Goal: Information Seeking & Learning: Learn about a topic

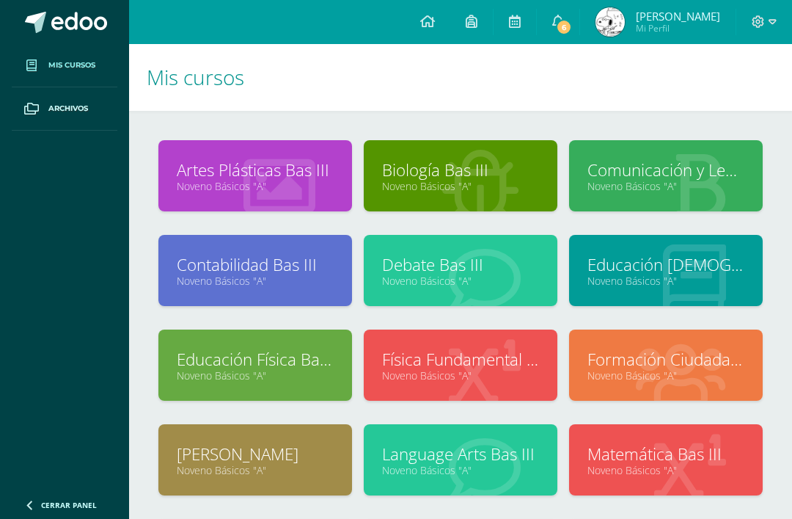
click at [572, 23] on span "6" at bounding box center [564, 27] width 16 height 16
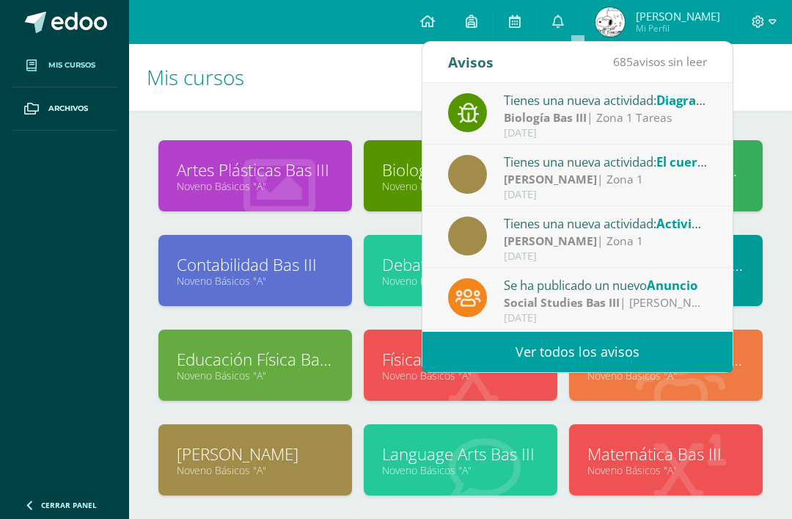
click at [610, 359] on link "Ver todos los avisos" at bounding box center [578, 352] width 310 height 40
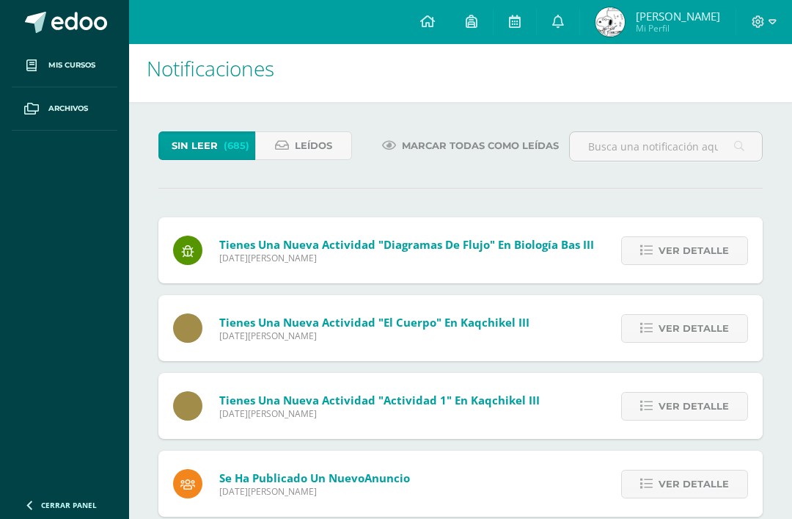
scroll to position [10, 0]
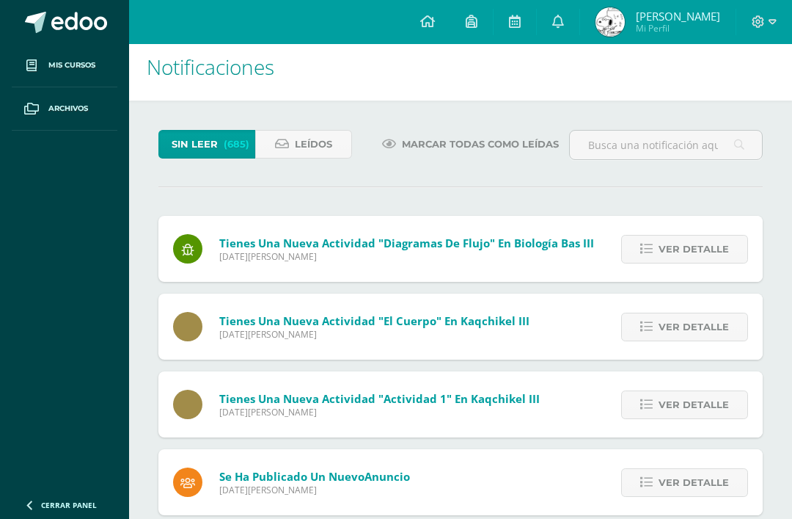
click at [687, 253] on span "Ver detalle" at bounding box center [694, 249] width 70 height 27
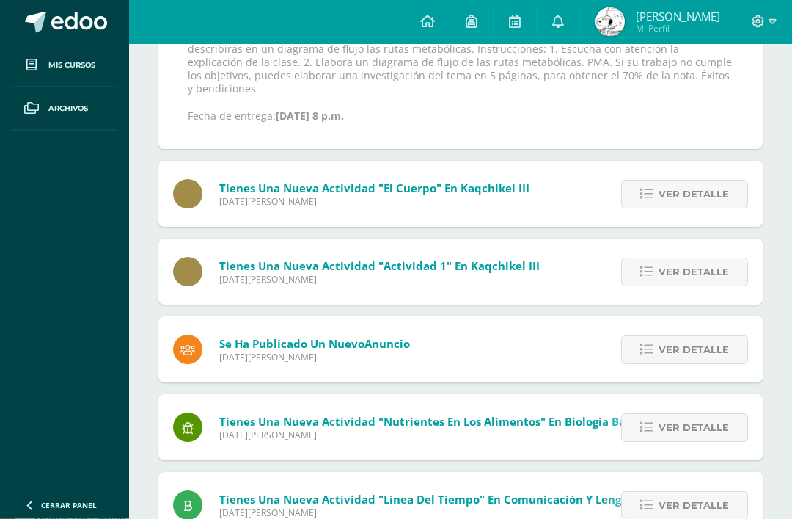
scroll to position [305, 0]
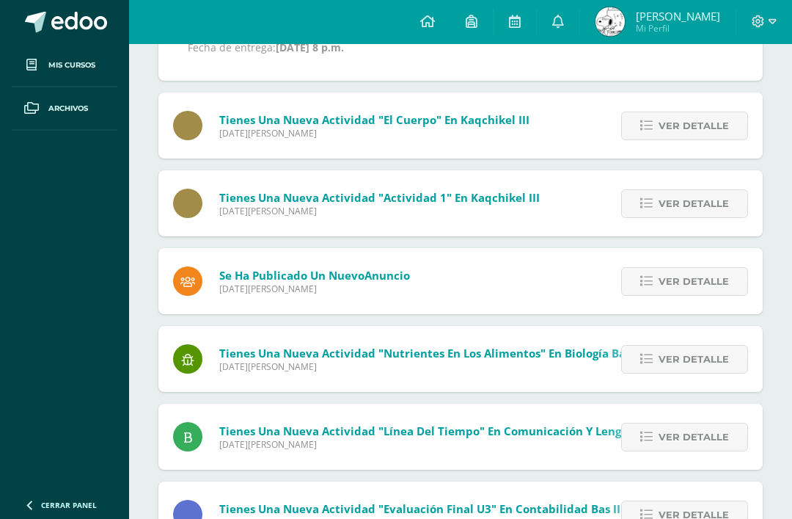
click at [682, 274] on span "Ver detalle" at bounding box center [694, 282] width 70 height 27
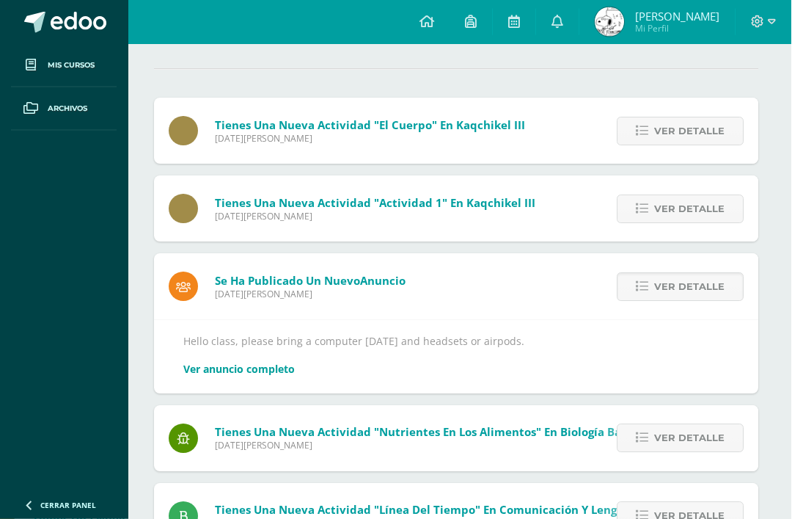
scroll to position [0, 4]
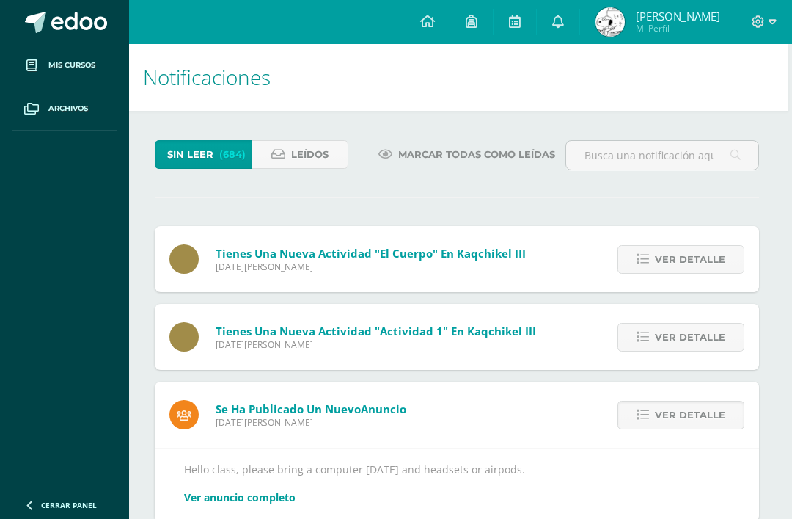
click at [50, 58] on link "Mis cursos" at bounding box center [65, 65] width 106 height 43
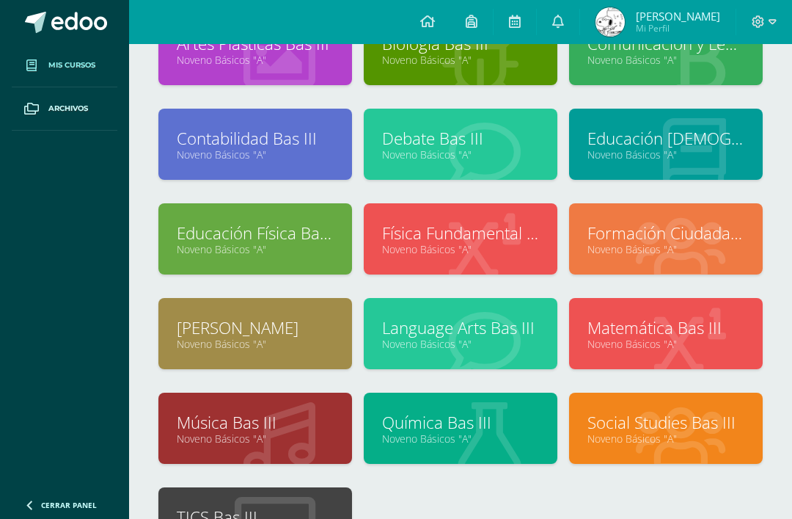
scroll to position [101, 0]
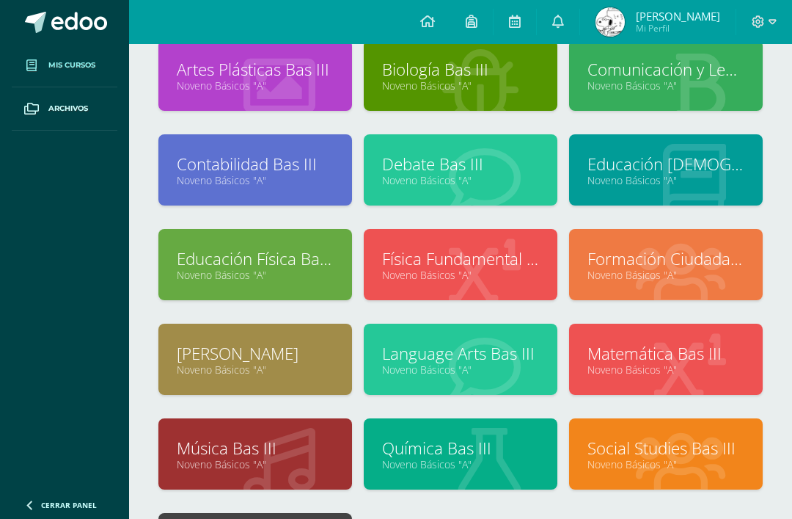
click at [514, 362] on link "Language Arts Bas III" at bounding box center [460, 353] width 157 height 23
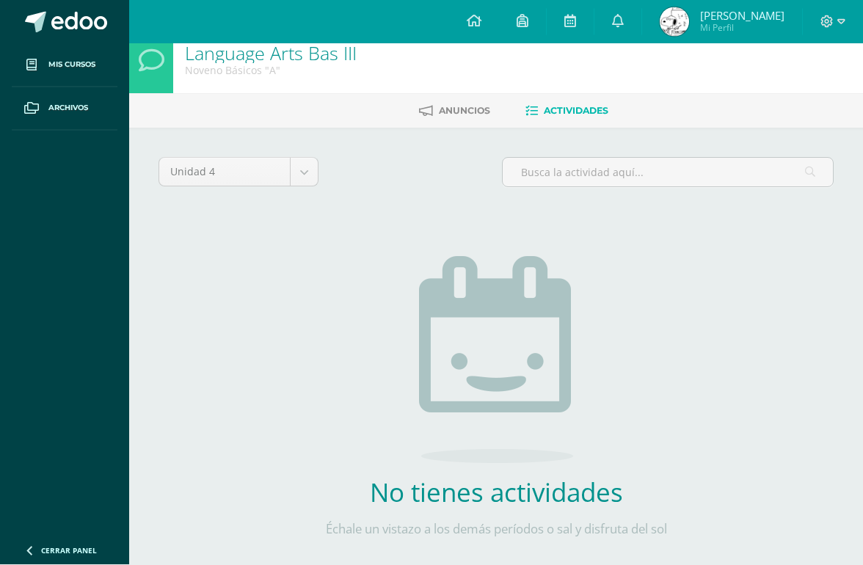
scroll to position [17, 0]
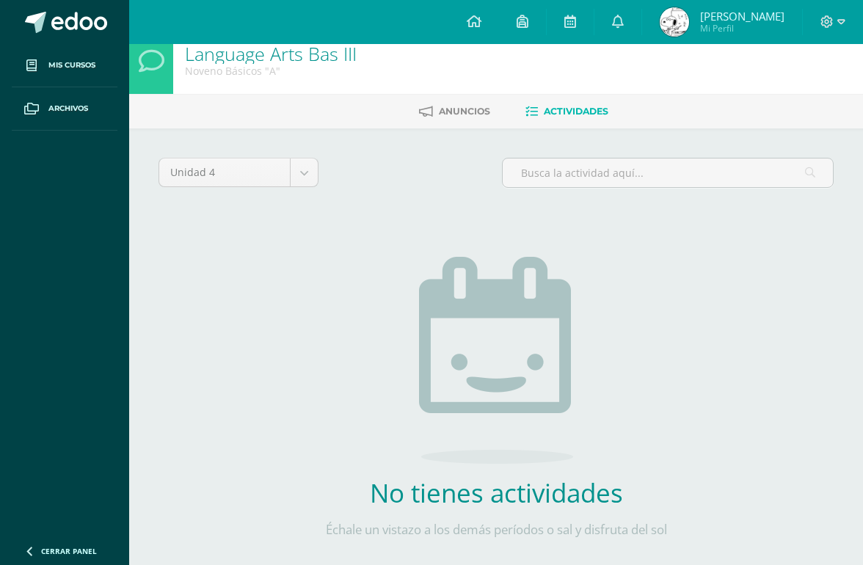
click at [304, 177] on body "Mis cursos Archivos Cerrar panel Artes Plásticas Bas III Noveno Básicos "A" Bio…" at bounding box center [431, 298] width 863 height 631
click at [311, 172] on body "Mis cursos Archivos Cerrar panel Artes Plásticas Bas III Noveno Básicos "A" Bio…" at bounding box center [431, 298] width 863 height 631
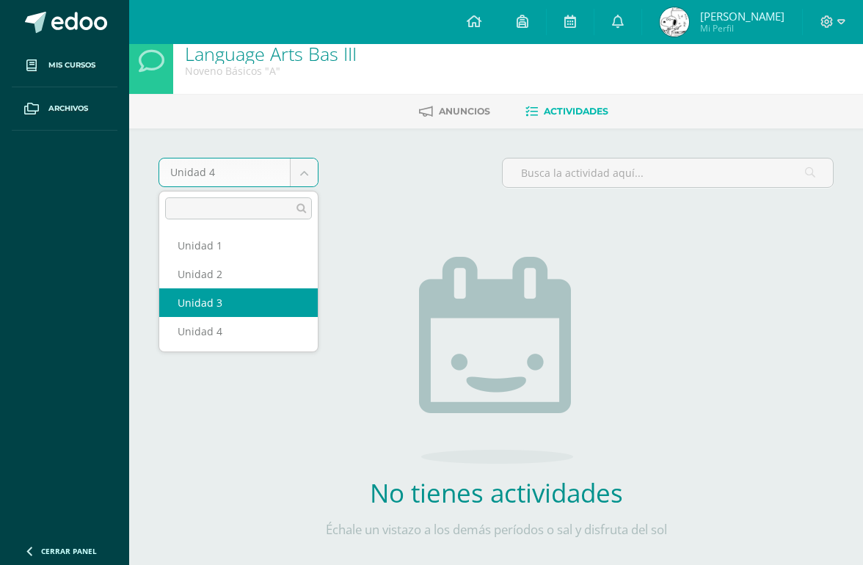
select select "Unidad 3"
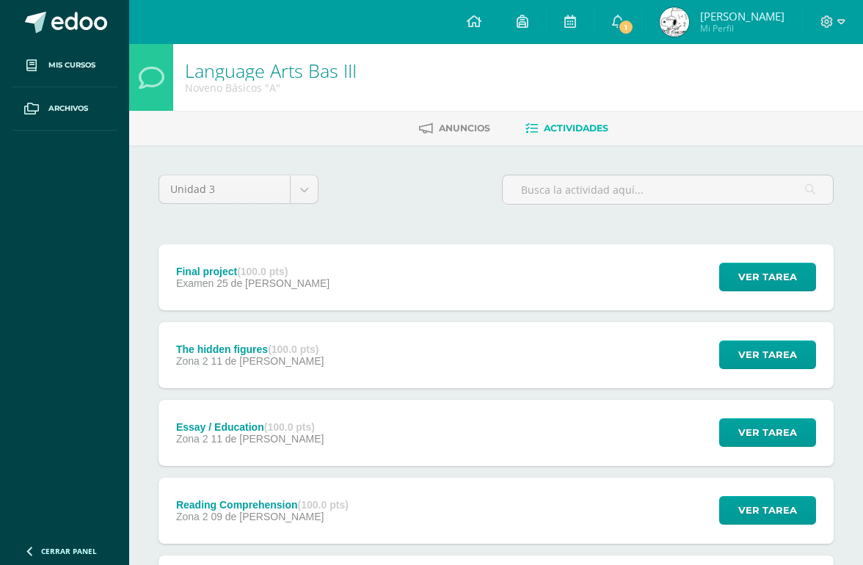
click at [439, 130] on span "Anuncios" at bounding box center [464, 128] width 51 height 11
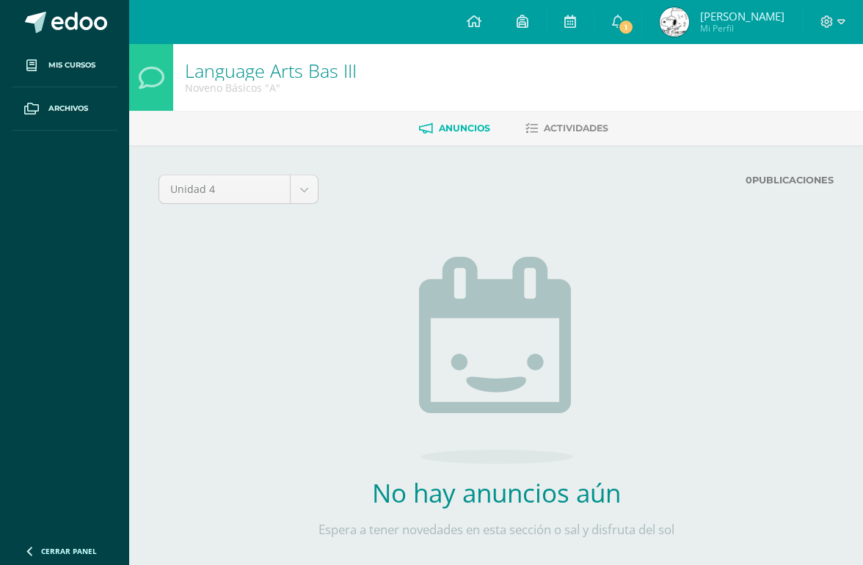
click at [316, 176] on body "Mis cursos Archivos Cerrar panel Artes Plásticas Bas III Noveno Básicos "A" Bio…" at bounding box center [431, 307] width 863 height 614
click at [307, 168] on div "Unidad 4 Unidad 1 Unidad 2 Unidad 3 Unidad 4 0 Publicaciones Cargando anuncios …" at bounding box center [496, 379] width 734 height 469
click at [312, 172] on div "Unidad 4 Unidad 1 Unidad 2 Unidad 3 Unidad 4 0 Publicaciones Cargando anuncios …" at bounding box center [496, 379] width 734 height 469
click at [307, 189] on body "Mis cursos Archivos Cerrar panel Artes Plásticas Bas III Noveno Básicos "A" Bio…" at bounding box center [431, 307] width 863 height 614
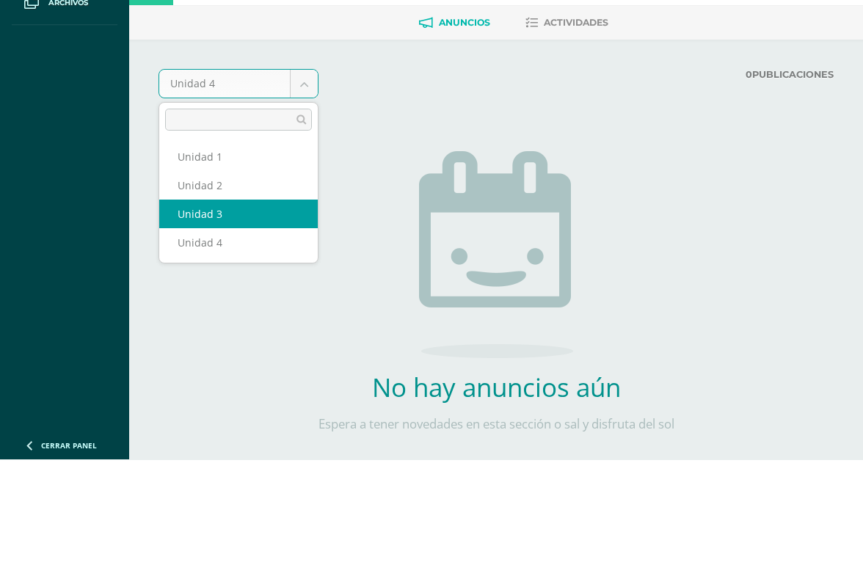
select select "Unidad 3"
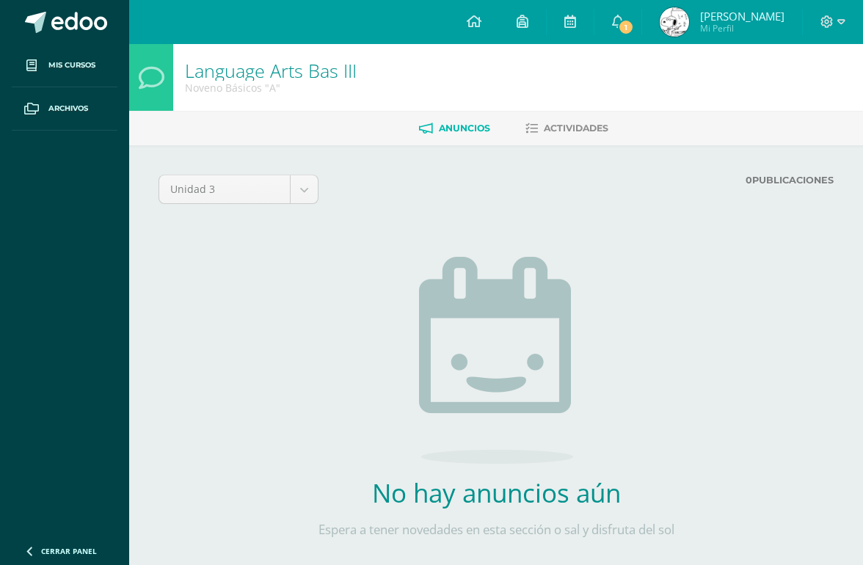
click at [631, 32] on link "1" at bounding box center [617, 22] width 47 height 44
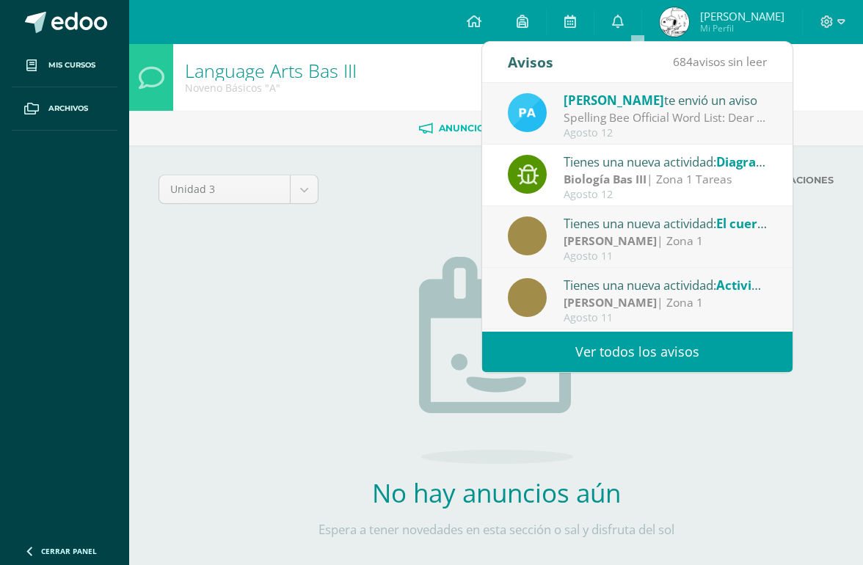
click at [621, 351] on link "Ver todos los avisos" at bounding box center [637, 352] width 310 height 40
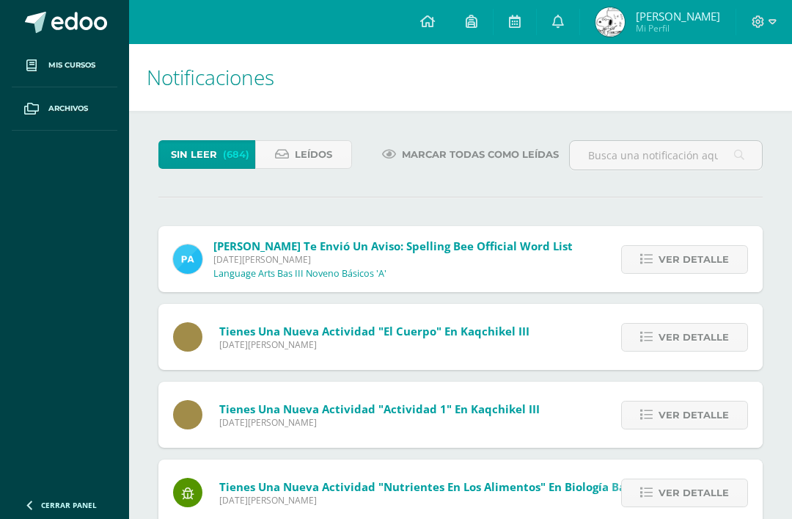
click at [688, 271] on span "Ver detalle" at bounding box center [694, 259] width 70 height 27
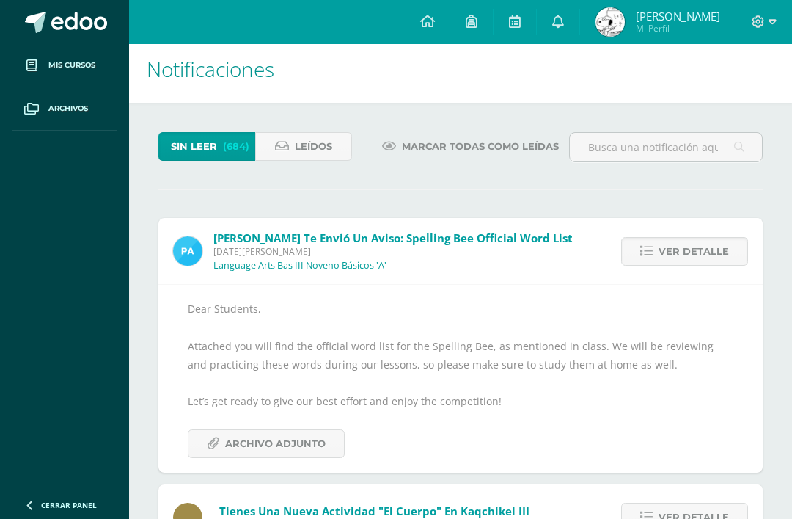
scroll to position [40, 0]
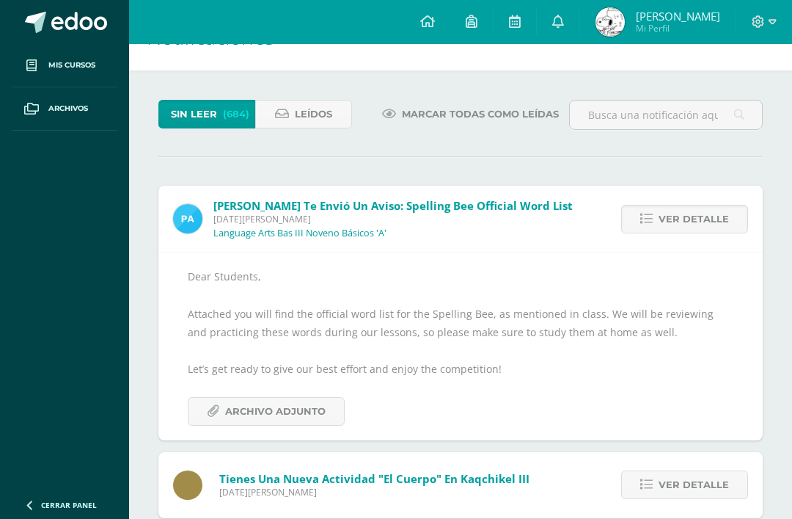
click at [319, 405] on span "Archivo Adjunto" at bounding box center [275, 411] width 101 height 27
